Goal: Information Seeking & Learning: Learn about a topic

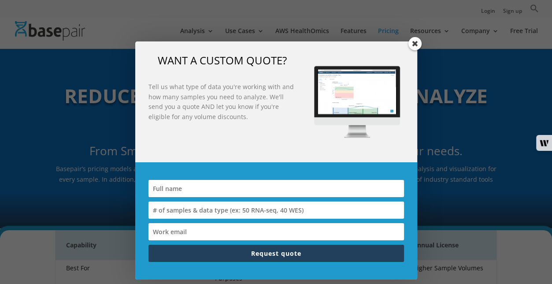
click at [415, 41] on span at bounding box center [414, 43] width 13 height 13
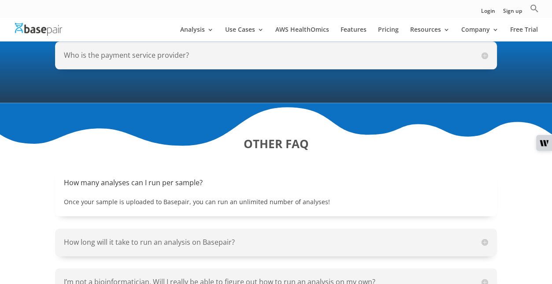
scroll to position [969, 0]
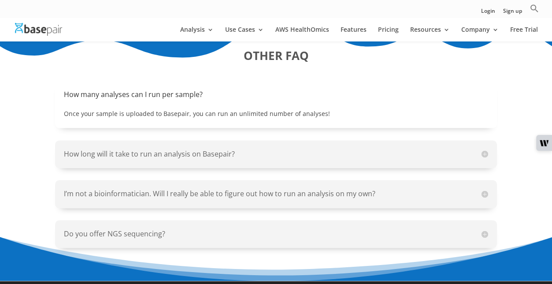
click at [252, 195] on h5 "I’m not a bioinformatician. Will I really be able to figure out how to run an a…" at bounding box center [276, 194] width 424 height 10
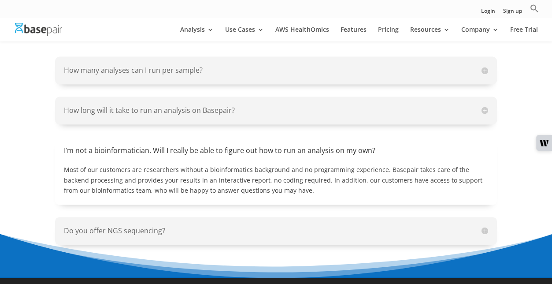
scroll to position [1013, 0]
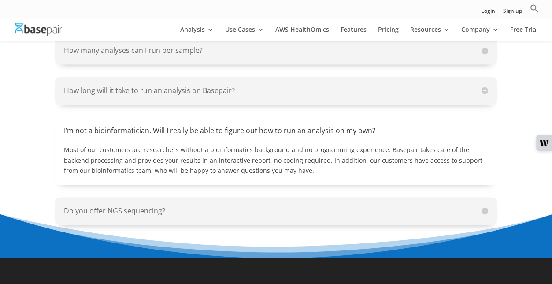
click at [136, 200] on div "Do you offer NGS sequencing? We specialize in NGS analysis and do not offer NGS…" at bounding box center [275, 211] width 441 height 28
click at [143, 209] on h5 "Do you offer NGS sequencing?" at bounding box center [276, 211] width 424 height 10
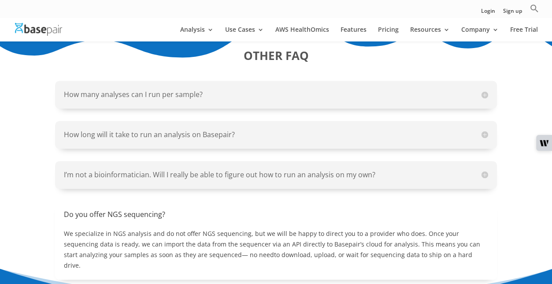
scroll to position [969, 0]
click at [144, 125] on div "How long will it take to run an analysis on Basepair? Basepair’s workflows are …" at bounding box center [275, 135] width 441 height 28
click at [146, 133] on h5 "How long will it take to run an analysis on Basepair?" at bounding box center [276, 135] width 424 height 10
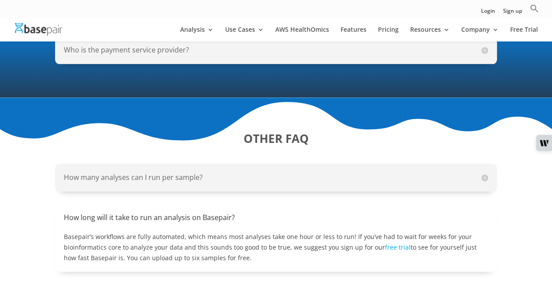
scroll to position [881, 0]
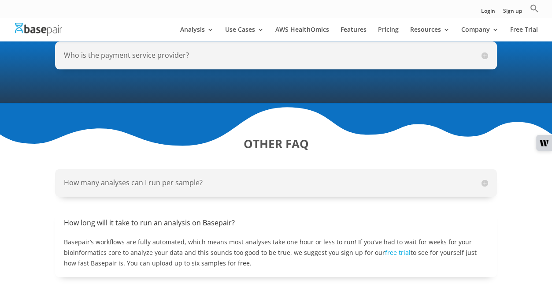
click at [170, 181] on h5 "How many analyses can I run per sample?" at bounding box center [276, 183] width 424 height 10
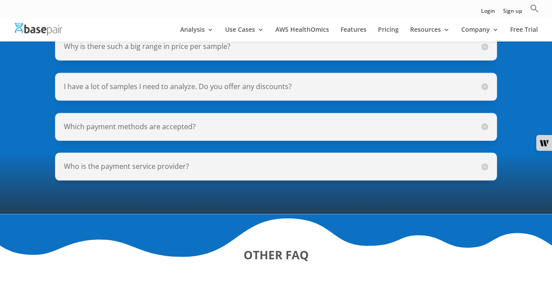
scroll to position [749, 0]
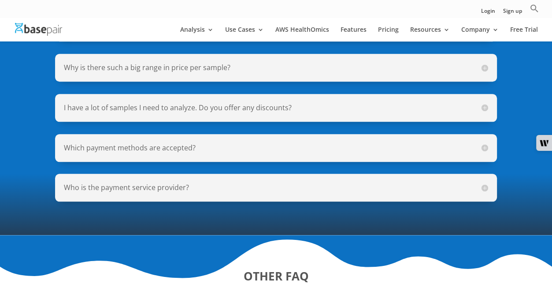
click at [100, 190] on h5 "Who is the payment service provider?" at bounding box center [276, 187] width 424 height 10
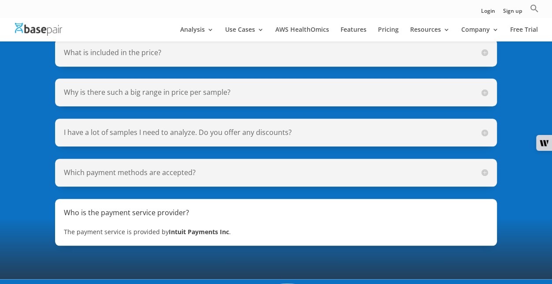
scroll to position [705, 0]
click at [94, 175] on h5 "Which payment methods are accepted?" at bounding box center [276, 172] width 424 height 10
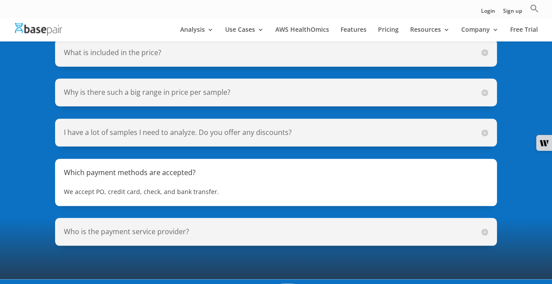
scroll to position [661, 0]
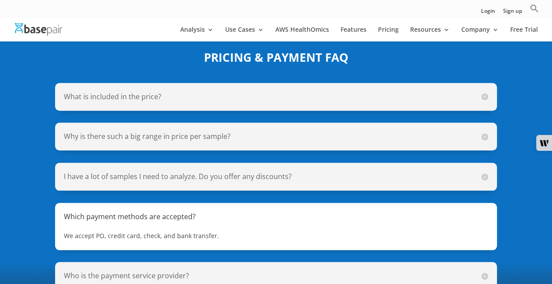
click at [94, 175] on h5 "I have a lot of samples I need to analyze. Do you offer any discounts?" at bounding box center [276, 176] width 424 height 10
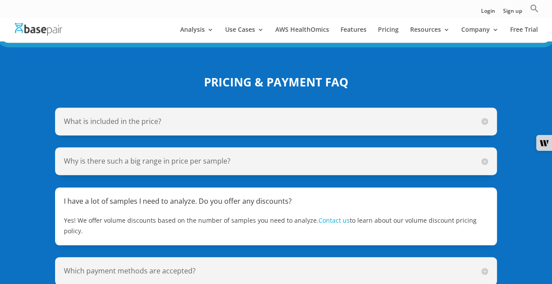
scroll to position [617, 0]
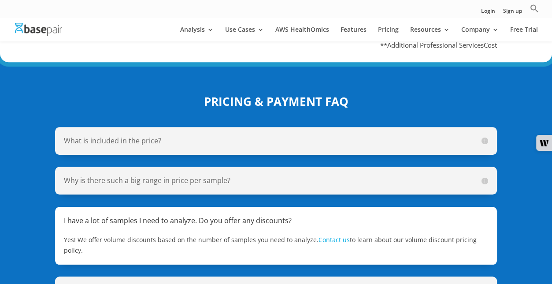
click at [94, 175] on h5 "Why is there such a big range in price per sample?" at bounding box center [276, 180] width 424 height 10
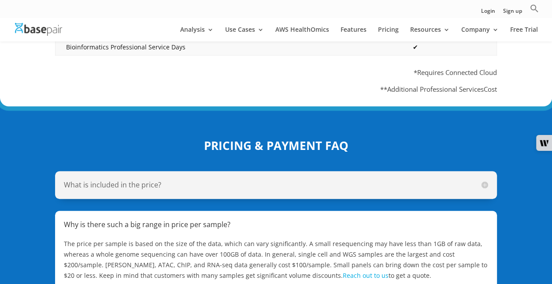
scroll to position [573, 0]
click at [137, 183] on h5 "What is included in the price?" at bounding box center [276, 185] width 424 height 10
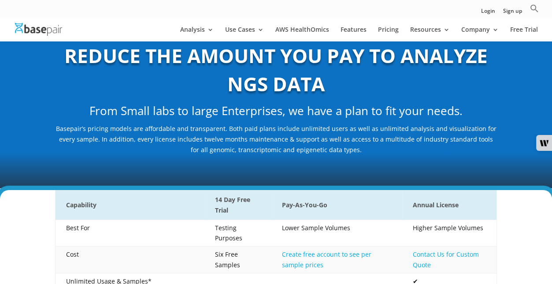
scroll to position [0, 0]
